Goal: Check status: Check status

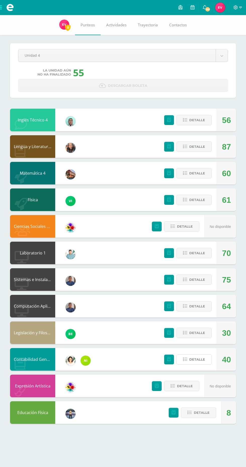
click at [191, 356] on span "Detalle" at bounding box center [197, 359] width 16 height 9
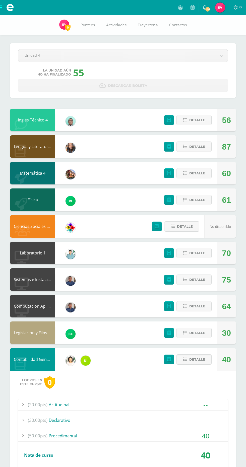
click at [200, 364] on span "Detalle" at bounding box center [197, 359] width 16 height 9
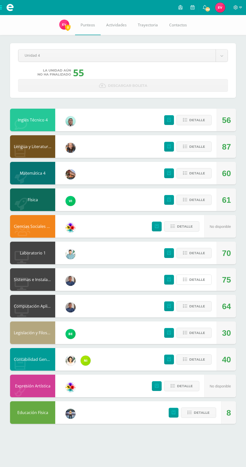
click at [208, 282] on button "Detalle" at bounding box center [193, 279] width 35 height 10
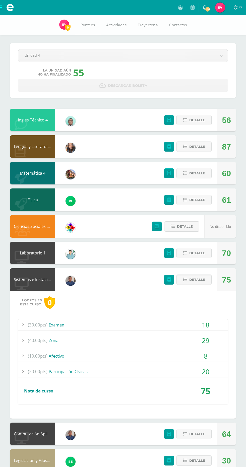
click at [202, 277] on span "Detalle" at bounding box center [197, 279] width 16 height 9
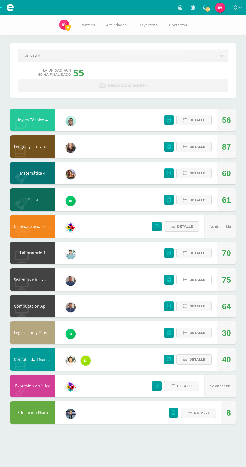
click at [202, 285] on button "Detalle" at bounding box center [193, 279] width 35 height 10
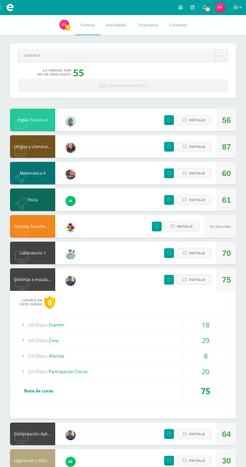
click at [198, 280] on span "Detalle" at bounding box center [197, 279] width 16 height 9
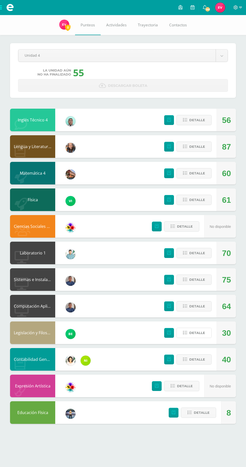
click at [199, 333] on span "Detalle" at bounding box center [197, 332] width 16 height 9
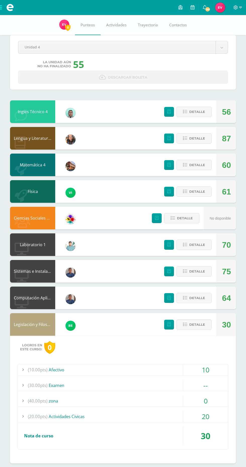
scroll to position [9, 0]
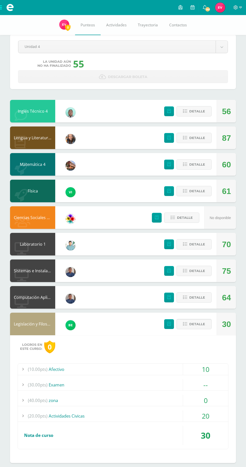
click at [197, 324] on span "Detalle" at bounding box center [197, 323] width 16 height 9
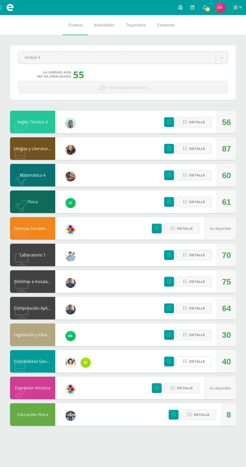
click at [195, 361] on span "Detalle" at bounding box center [197, 361] width 16 height 9
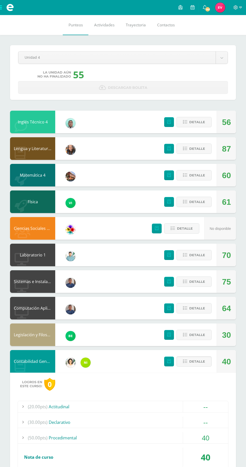
click at [199, 363] on span "Detalle" at bounding box center [197, 361] width 16 height 9
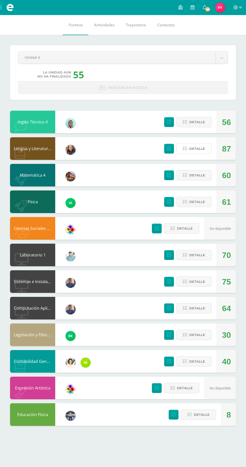
click at [202, 154] on button "Detalle" at bounding box center [193, 149] width 35 height 10
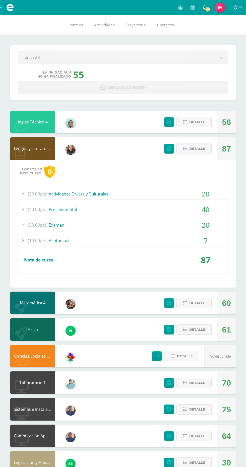
click at [204, 152] on span "Detalle" at bounding box center [197, 148] width 16 height 9
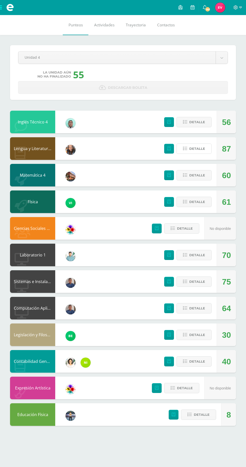
click at [191, 151] on span "Detalle" at bounding box center [197, 148] width 16 height 9
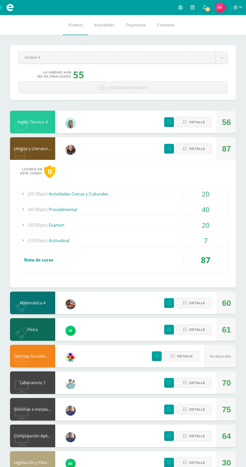
click at [190, 151] on span "Detalle" at bounding box center [197, 148] width 16 height 9
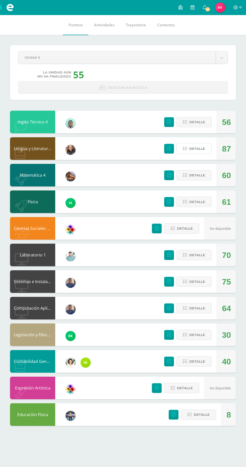
click at [200, 151] on span "Detalle" at bounding box center [197, 148] width 16 height 9
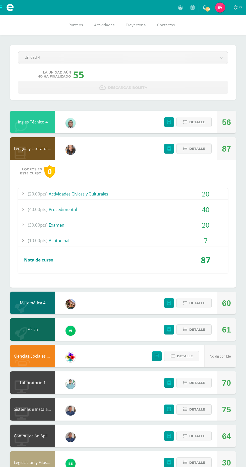
click at [198, 150] on span "Detalle" at bounding box center [197, 148] width 16 height 9
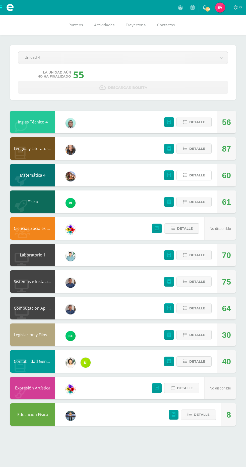
click at [192, 176] on span "Detalle" at bounding box center [197, 175] width 16 height 9
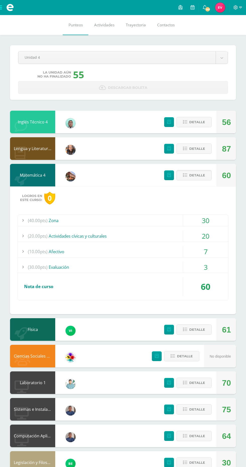
click at [200, 178] on span "Detalle" at bounding box center [197, 175] width 16 height 9
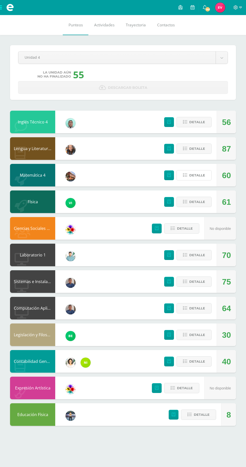
click at [198, 175] on span "Detalle" at bounding box center [197, 175] width 16 height 9
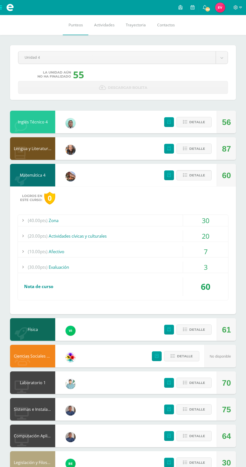
click at [199, 178] on span "Detalle" at bounding box center [197, 175] width 16 height 9
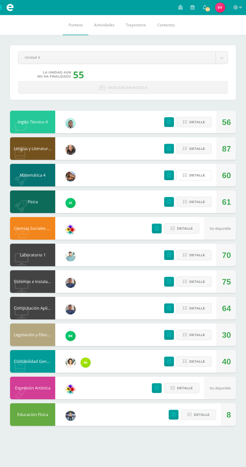
click at [203, 179] on span "Detalle" at bounding box center [197, 175] width 16 height 9
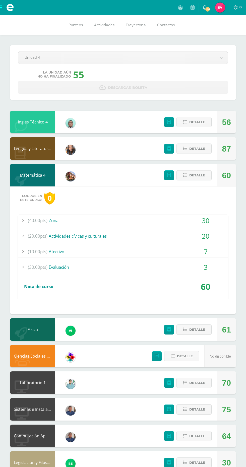
click at [200, 179] on span "Detalle" at bounding box center [197, 175] width 16 height 9
